Goal: Navigation & Orientation: Find specific page/section

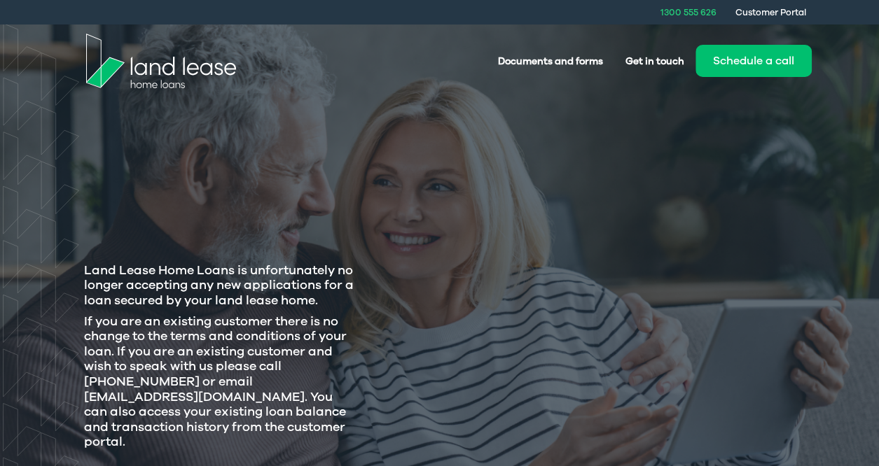
click at [70, 58] on nav "Documents and forms Get in touch Schedule a call" at bounding box center [443, 61] width 804 height 73
click at [119, 60] on img at bounding box center [161, 61] width 150 height 55
click at [143, 66] on img at bounding box center [161, 61] width 150 height 55
